Goal: Task Accomplishment & Management: Manage account settings

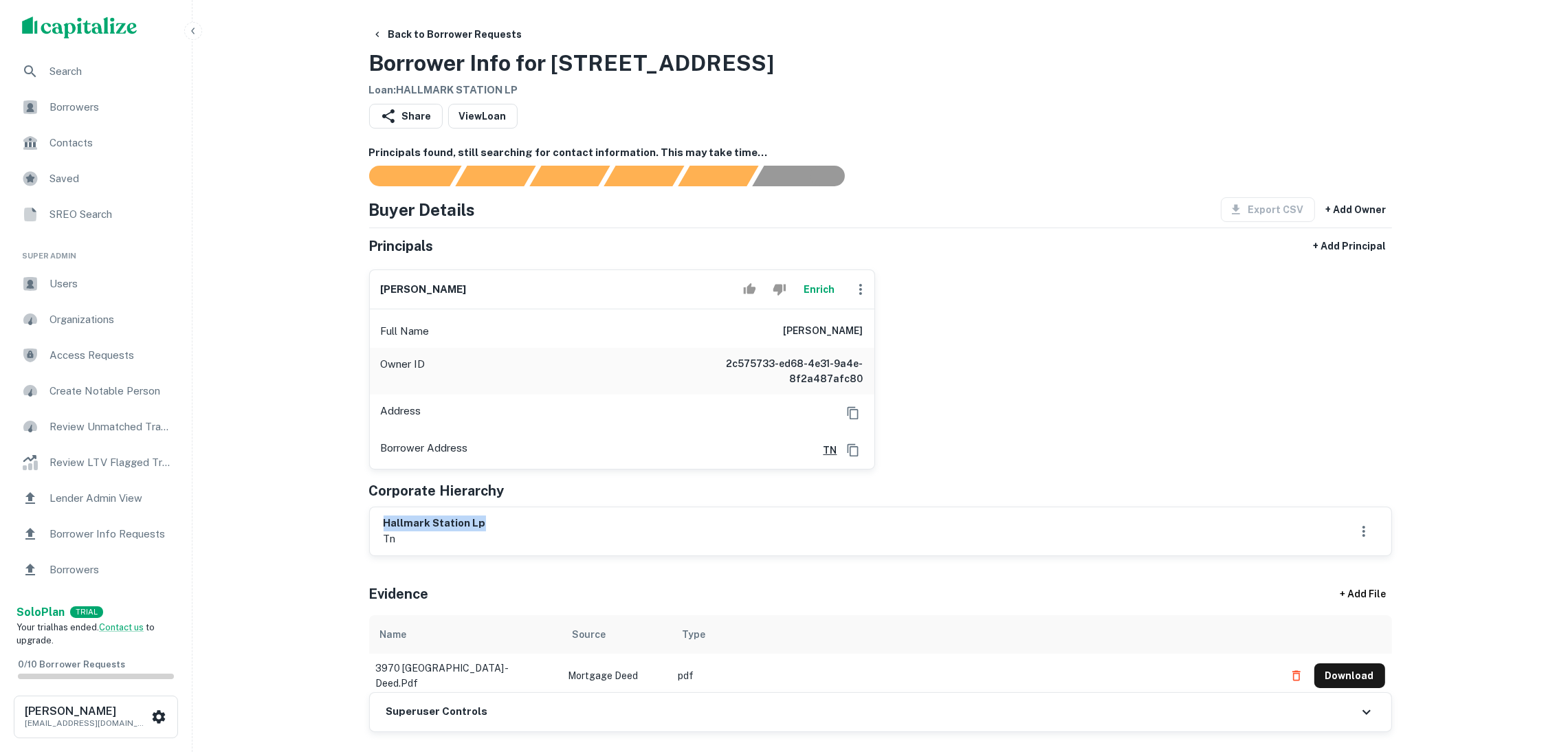
drag, startPoint x: 534, startPoint y: 523, endPoint x: 389, endPoint y: 515, distance: 145.2
click at [382, 516] on div "hallmark station lp tn" at bounding box center [880, 531] width 1021 height 48
copy h6 "hallmark station lp"
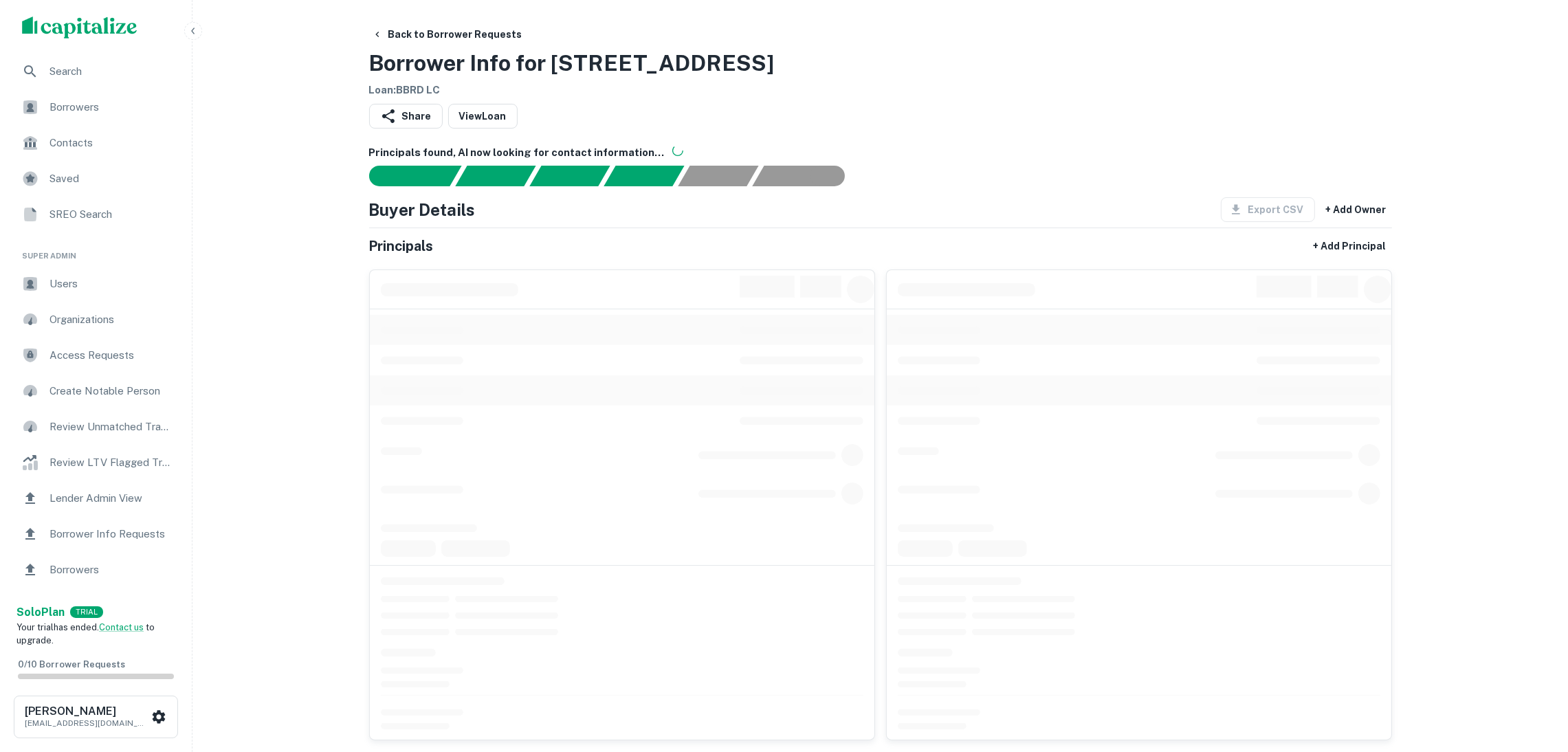
drag, startPoint x: 475, startPoint y: 59, endPoint x: 349, endPoint y: 56, distance: 126.0
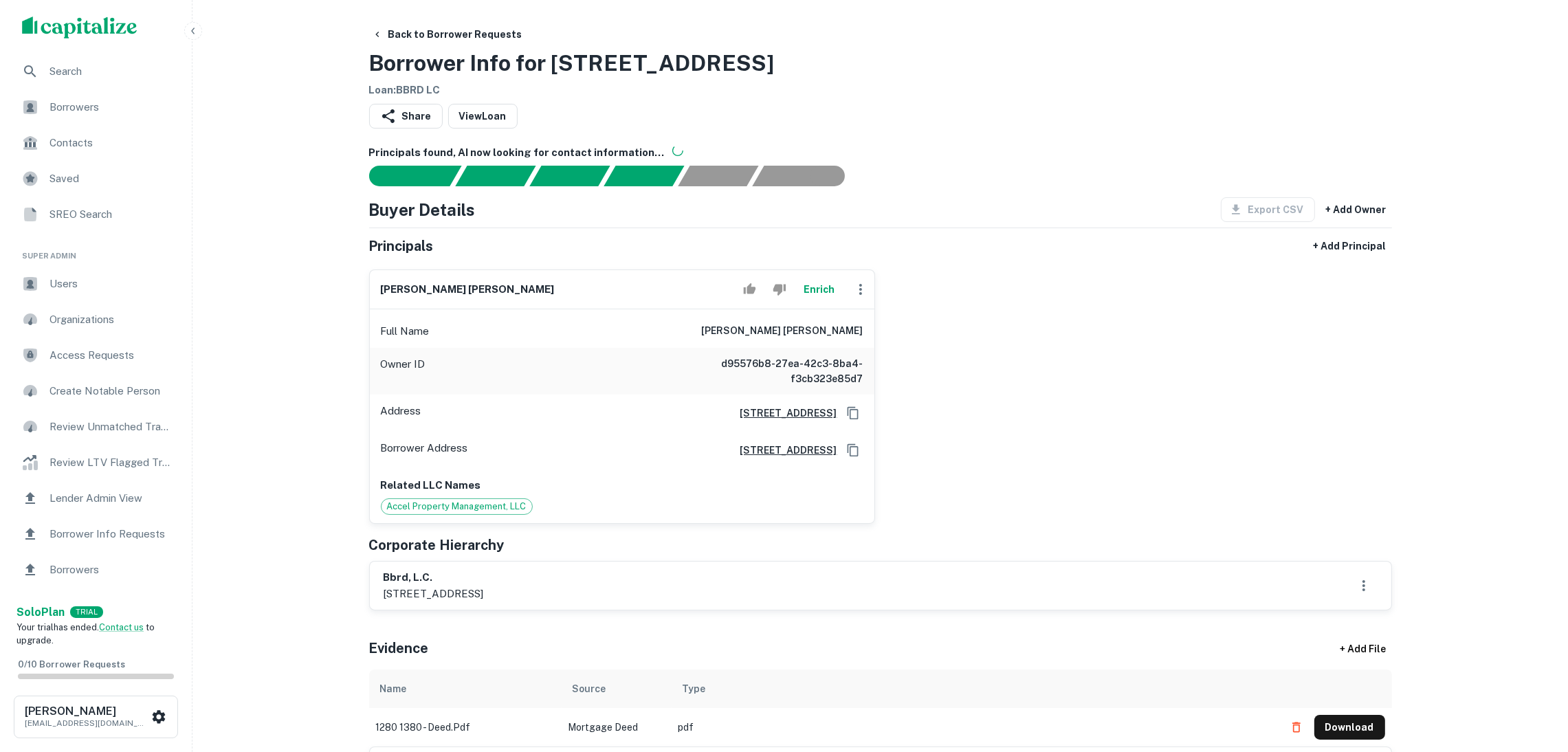
click at [898, 58] on div "Back to Borrower Requests Borrower Info for [STREET_ADDRESS] Loan : BBRD LC" at bounding box center [880, 60] width 1023 height 77
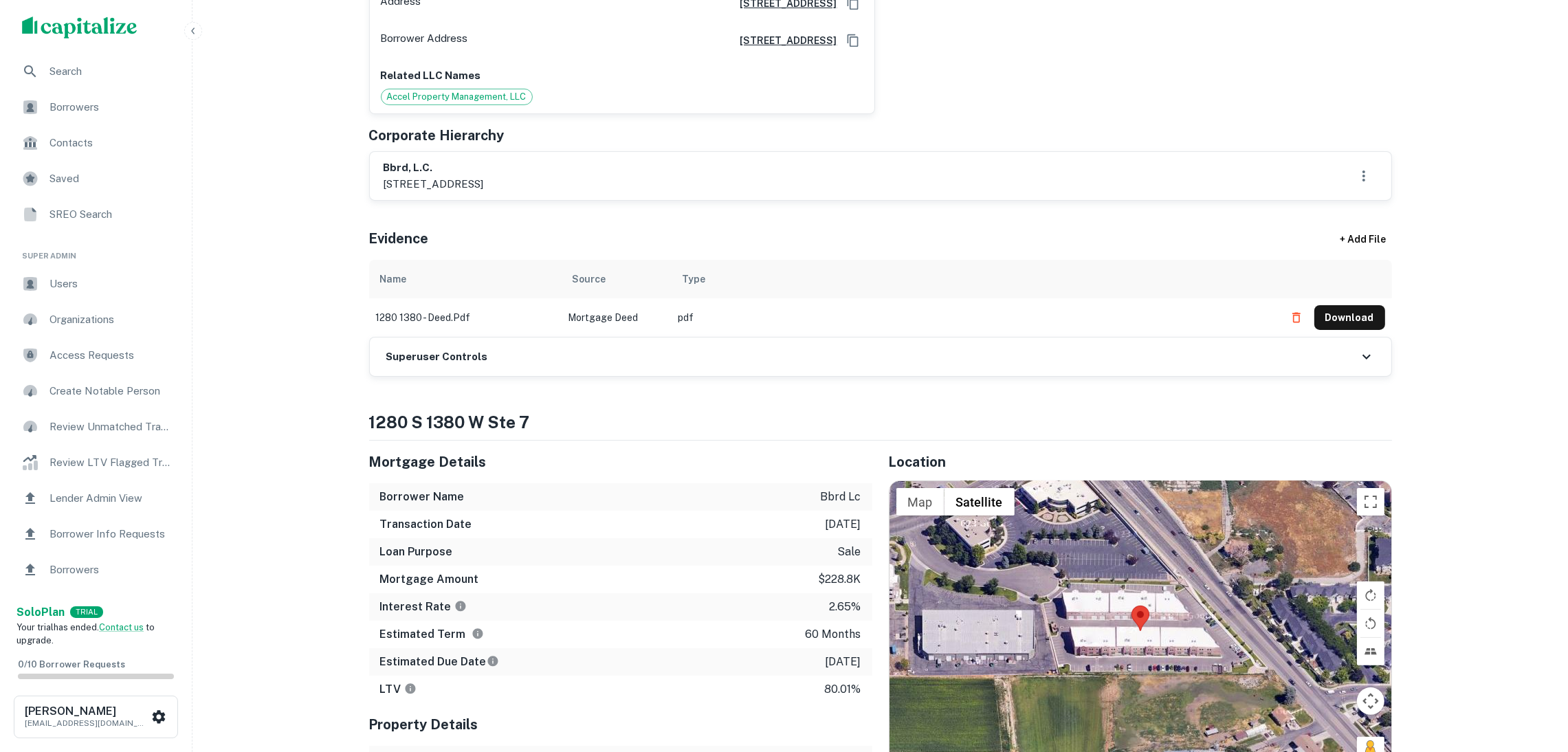
scroll to position [413, 0]
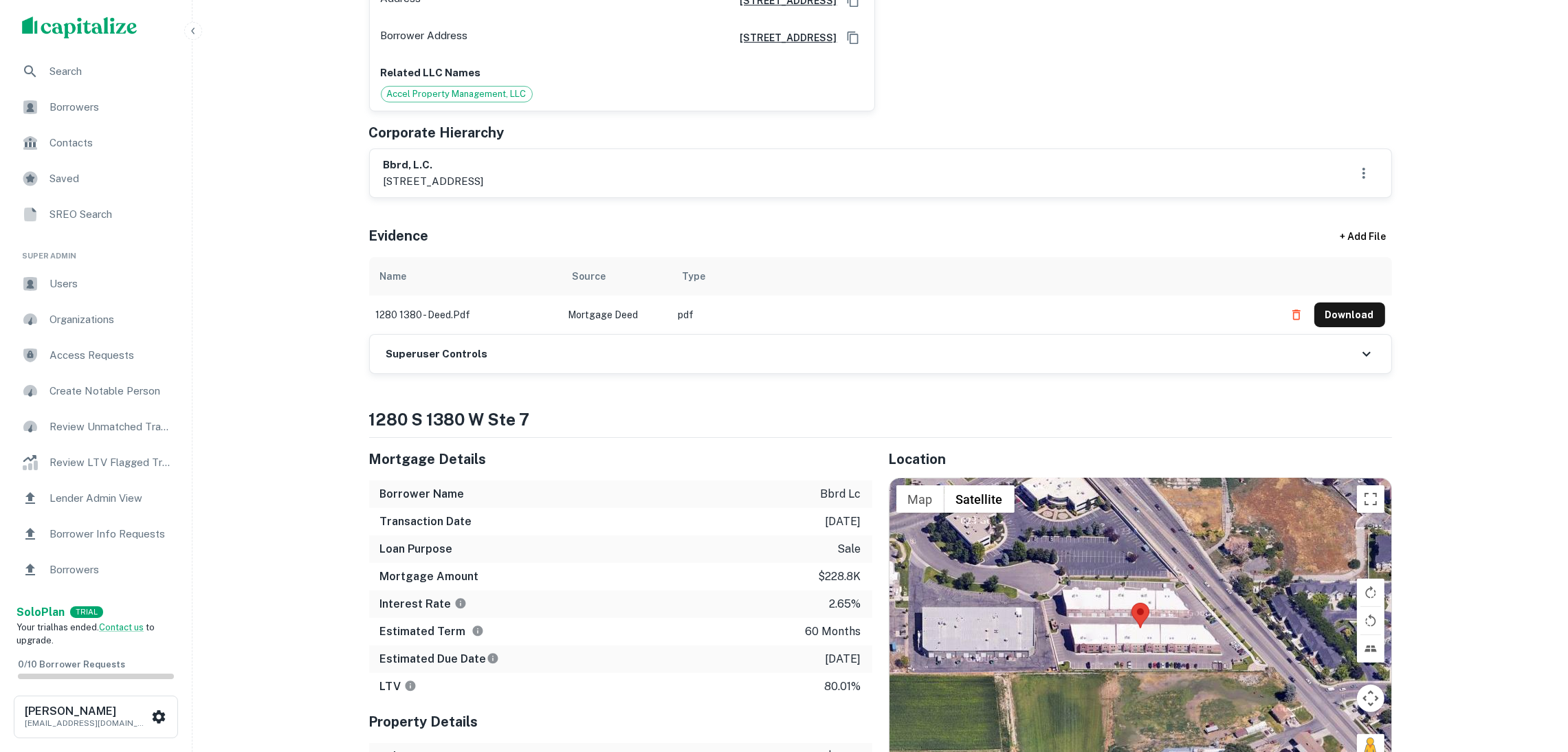
click at [632, 365] on div "Superuser Controls" at bounding box center [880, 354] width 1021 height 39
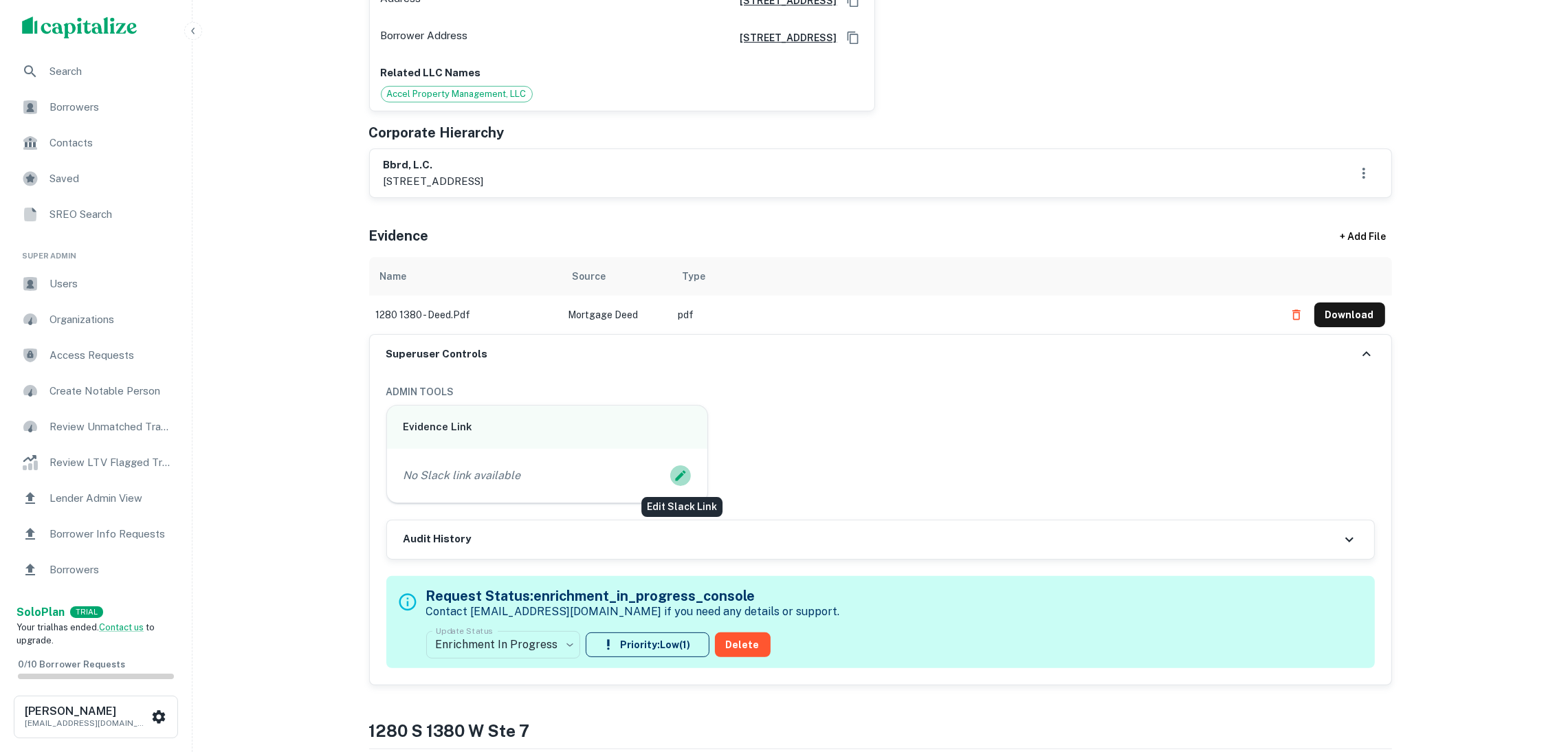
click at [682, 476] on icon "Edit Slack Link" at bounding box center [680, 475] width 10 height 10
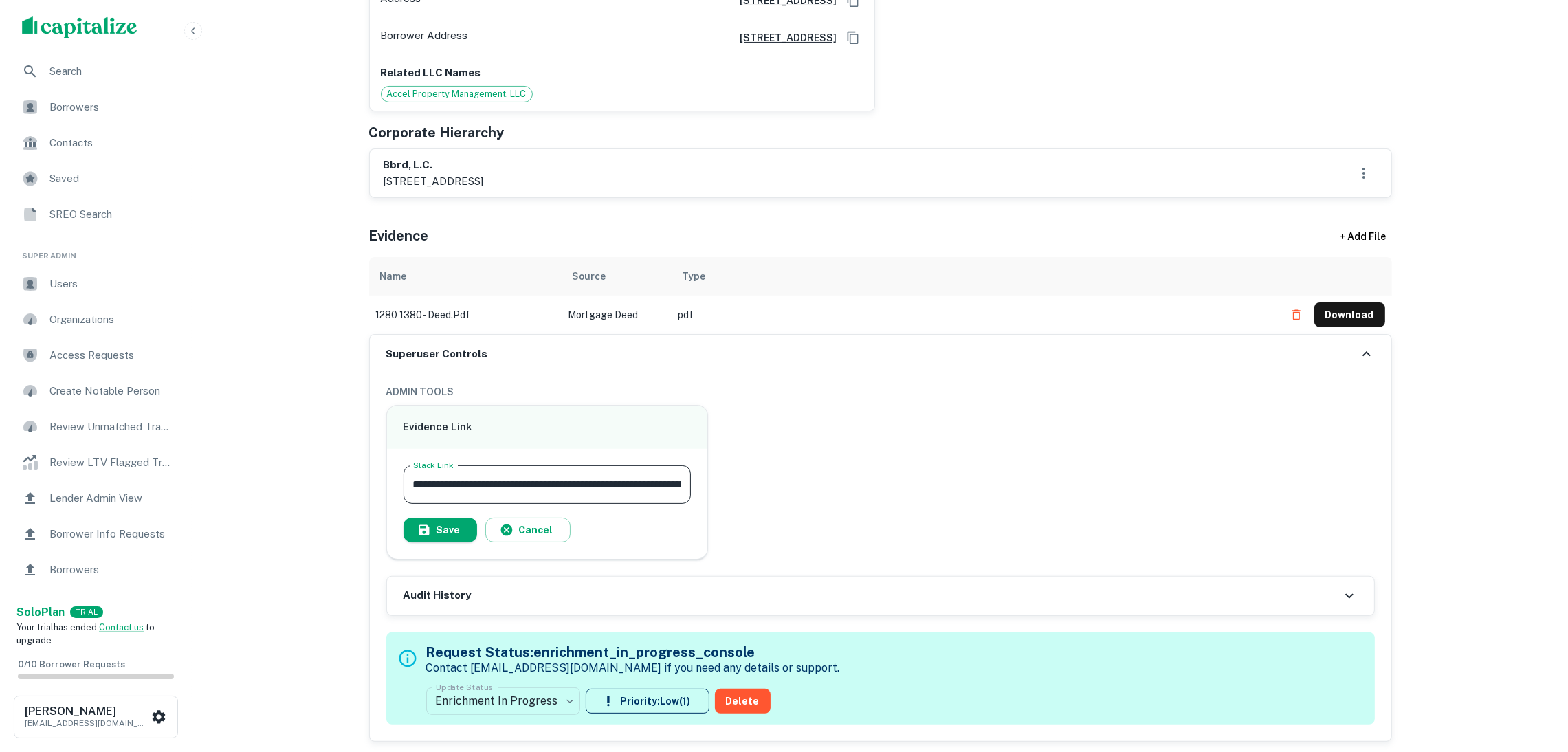
scroll to position [0, 134]
type input "**********"
click at [452, 523] on button "Save" at bounding box center [440, 529] width 73 height 24
click at [1337, 309] on button "Download" at bounding box center [1350, 314] width 70 height 24
